Goal: Task Accomplishment & Management: Use online tool/utility

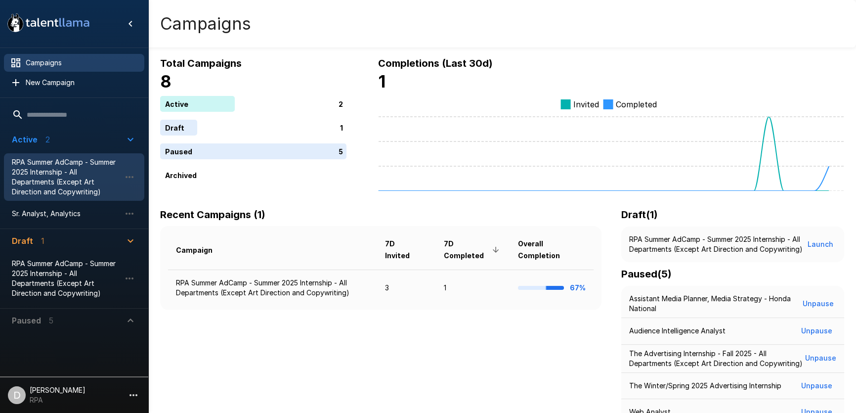
click at [83, 171] on span "RPA Summer AdCamp - Summer 2025 Internship - All Departments (Except Art Direct…" at bounding box center [66, 177] width 109 height 40
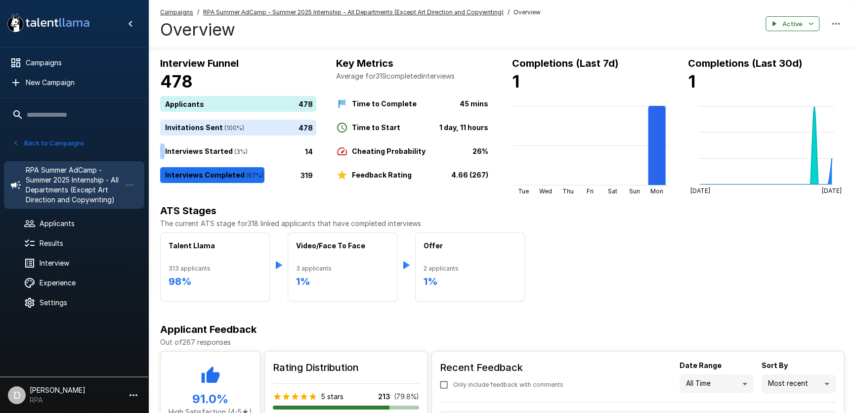
click at [60, 27] on icon ".st0{fill:#FFFFFF;} .st1{fill:#76a4ed;}" at bounding box center [48, 23] width 89 height 26
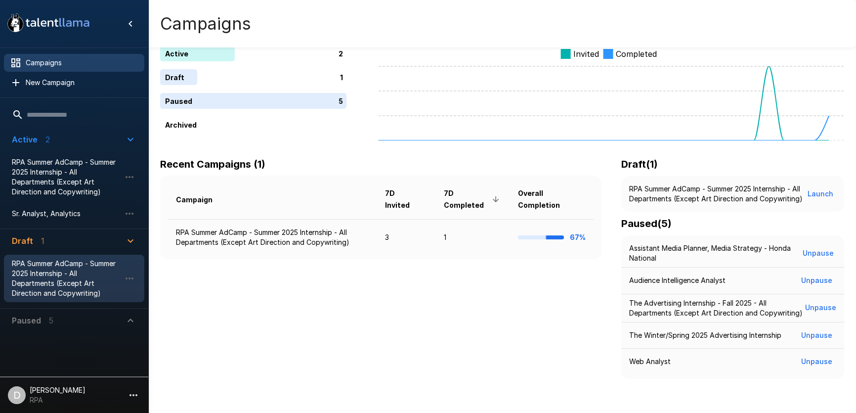
scroll to position [55, 0]
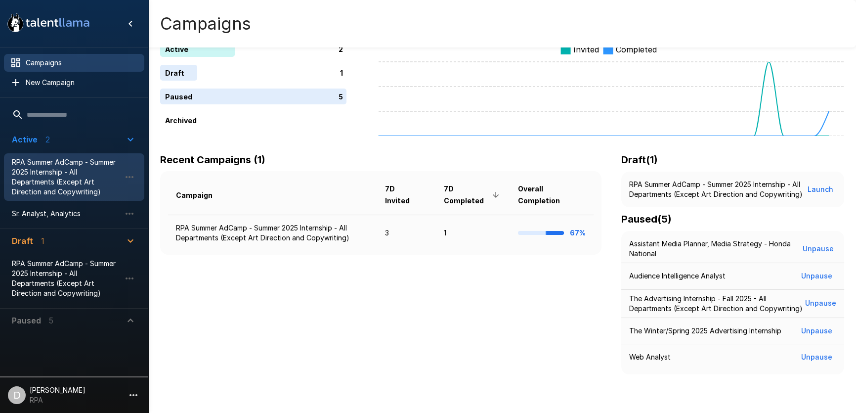
click at [82, 164] on span "RPA Summer AdCamp - Summer 2025 Internship - All Departments (Except Art Direct…" at bounding box center [66, 177] width 109 height 40
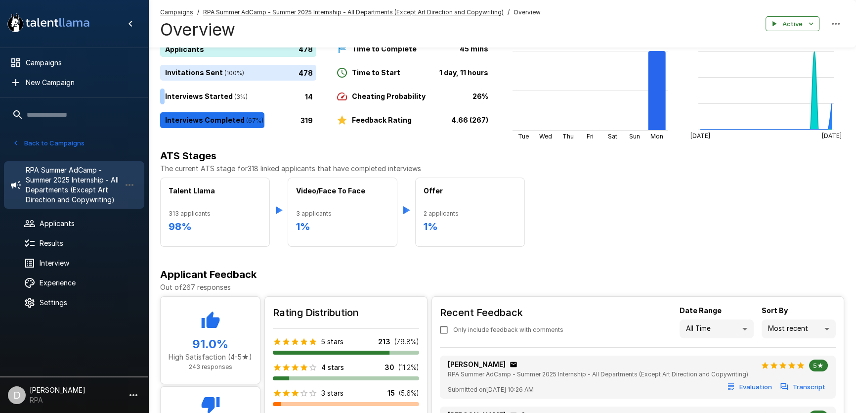
click at [49, 141] on button "Back to Campaigns" at bounding box center [48, 142] width 77 height 15
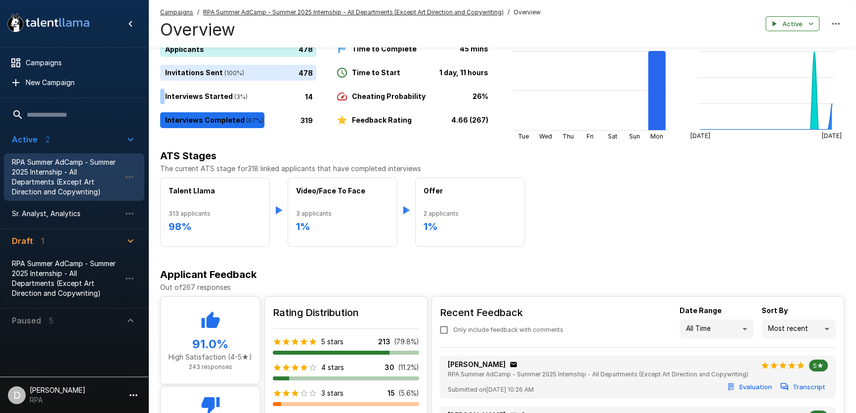
click at [76, 318] on span "Paused 5" at bounding box center [68, 320] width 113 height 12
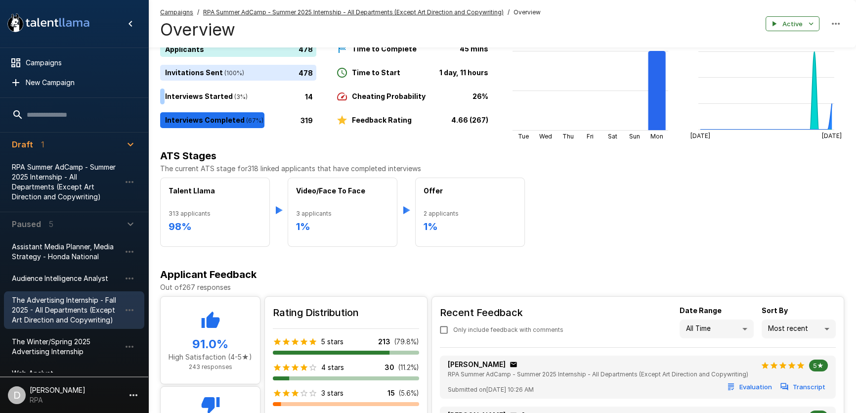
scroll to position [111, 0]
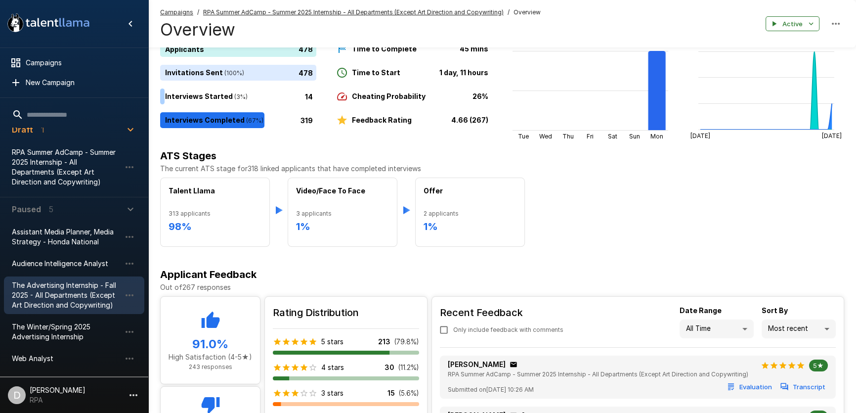
click at [68, 293] on span "The Advertising Internship - Fall 2025 - All Departments (Except Art Direction …" at bounding box center [66, 295] width 109 height 30
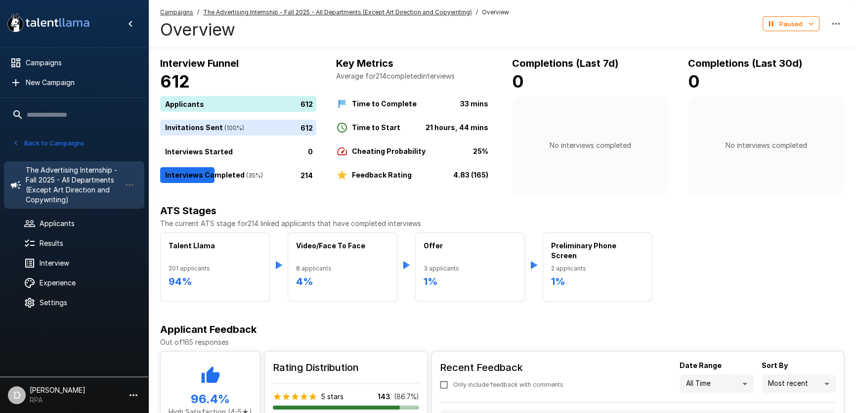
click at [263, 9] on u "The Advertising Internship - Fall 2025 - All Departments (Except Art Direction …" at bounding box center [337, 11] width 269 height 7
click at [833, 26] on icon "button" at bounding box center [836, 24] width 12 height 12
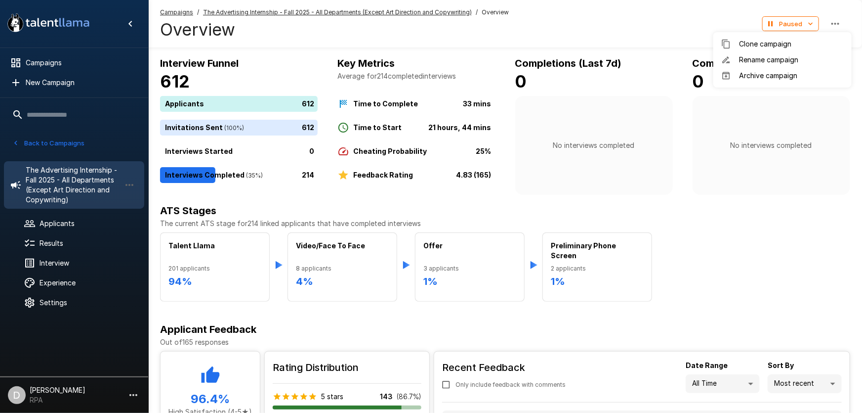
click at [623, 29] on div at bounding box center [431, 206] width 862 height 413
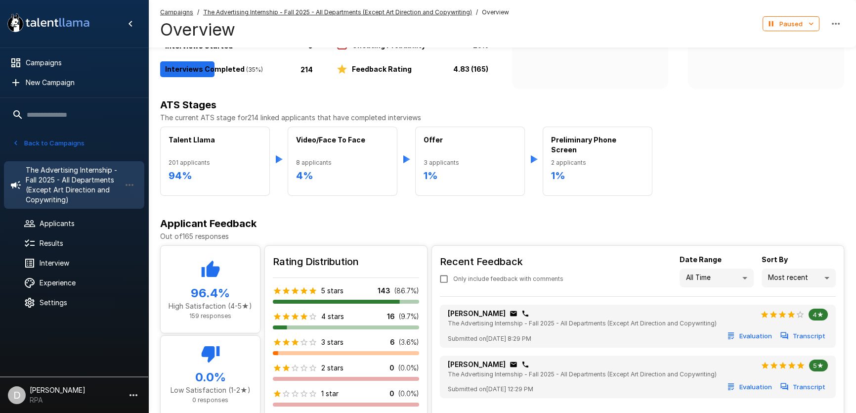
scroll to position [152, 0]
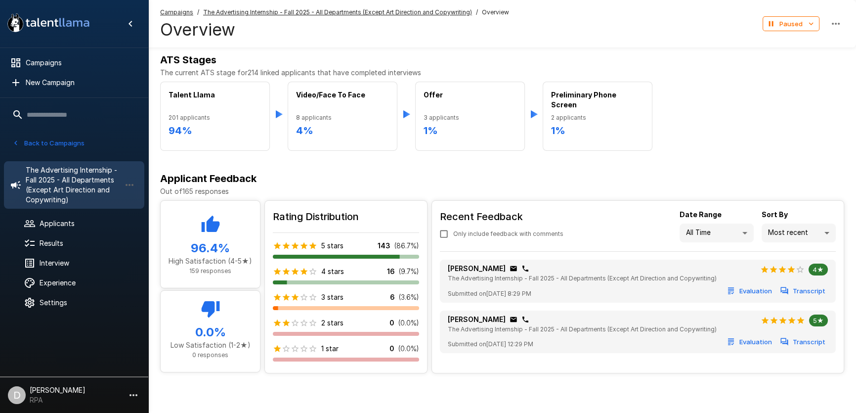
drag, startPoint x: 627, startPoint y: 29, endPoint x: 628, endPoint y: -26, distance: 55.4
drag, startPoint x: 628, startPoint y: -26, endPoint x: 324, endPoint y: 168, distance: 361.1
click at [324, 168] on div "Interview Funnel 612 Applicants 612 Invitations Sent ( 100 %) 612 Interviews St…" at bounding box center [502, 139] width 708 height 469
click at [71, 278] on span "Experience" at bounding box center [88, 283] width 97 height 10
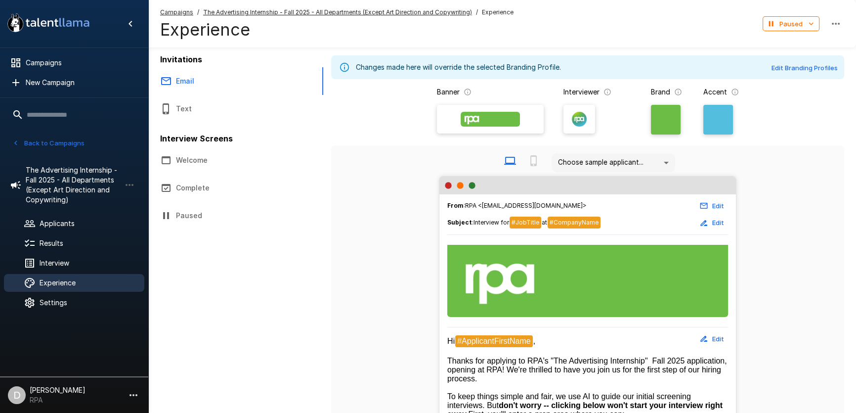
click at [216, 157] on button "Welcome" at bounding box center [235, 160] width 175 height 28
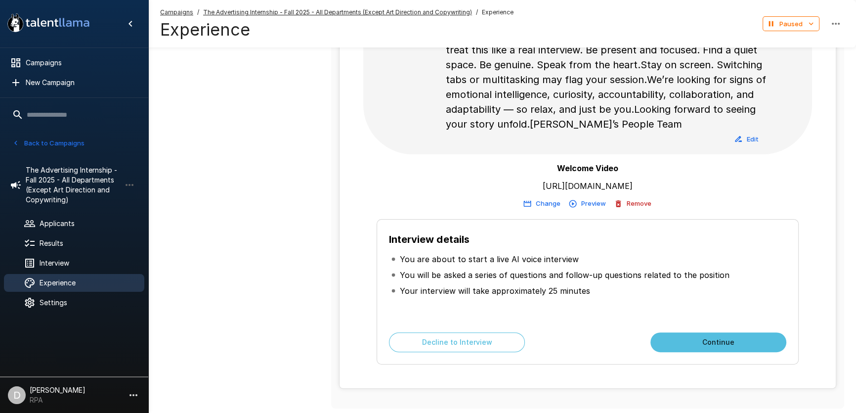
scroll to position [304, 0]
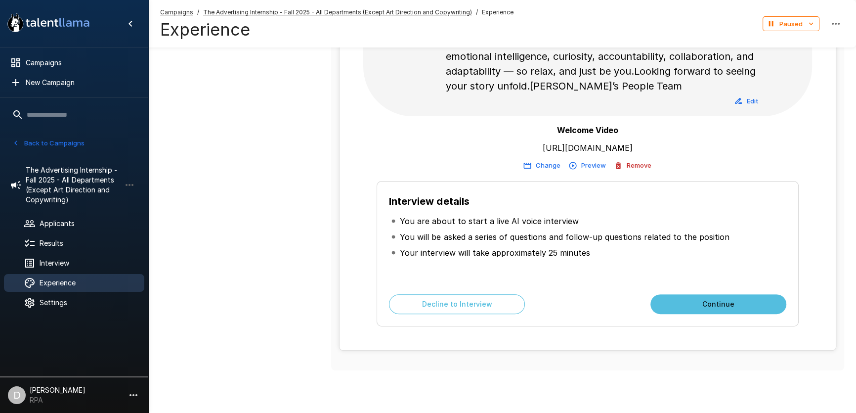
click at [580, 143] on p "https://vimeo.com/1094399826" at bounding box center [588, 148] width 90 height 12
copy div "https://vimeo.com/1094399826 Change Preview Remove"
